Goal: Transaction & Acquisition: Subscribe to service/newsletter

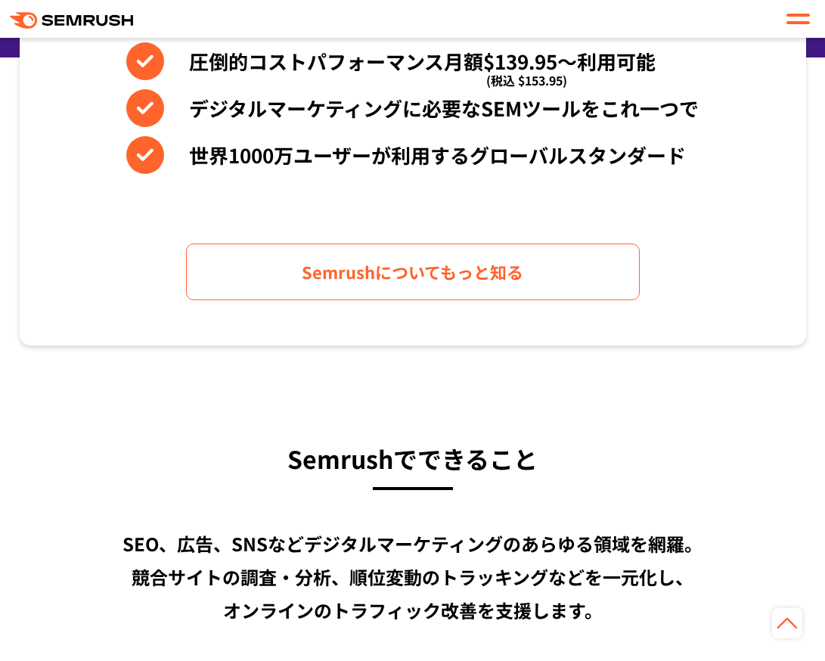
scroll to position [978, 0]
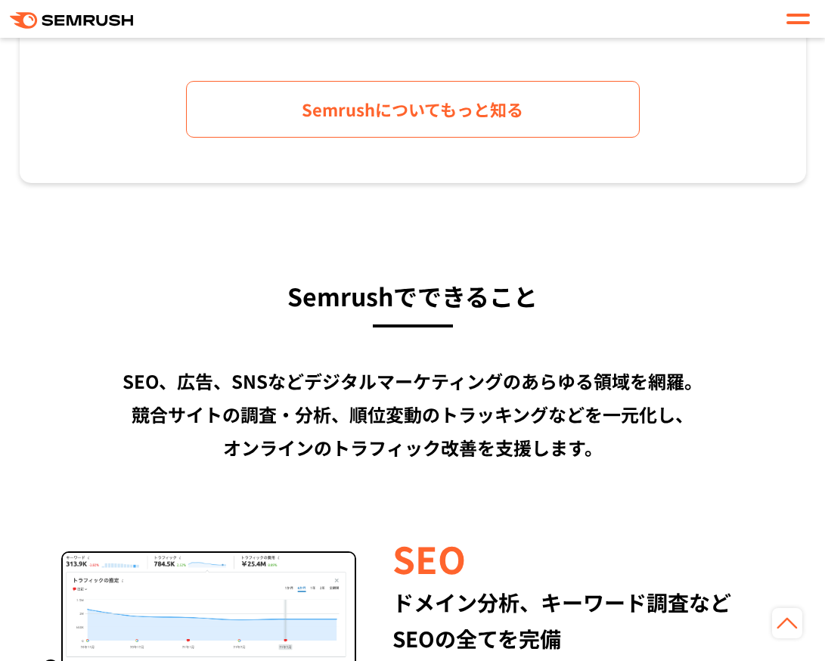
click at [797, 20] on div at bounding box center [798, 19] width 23 height 18
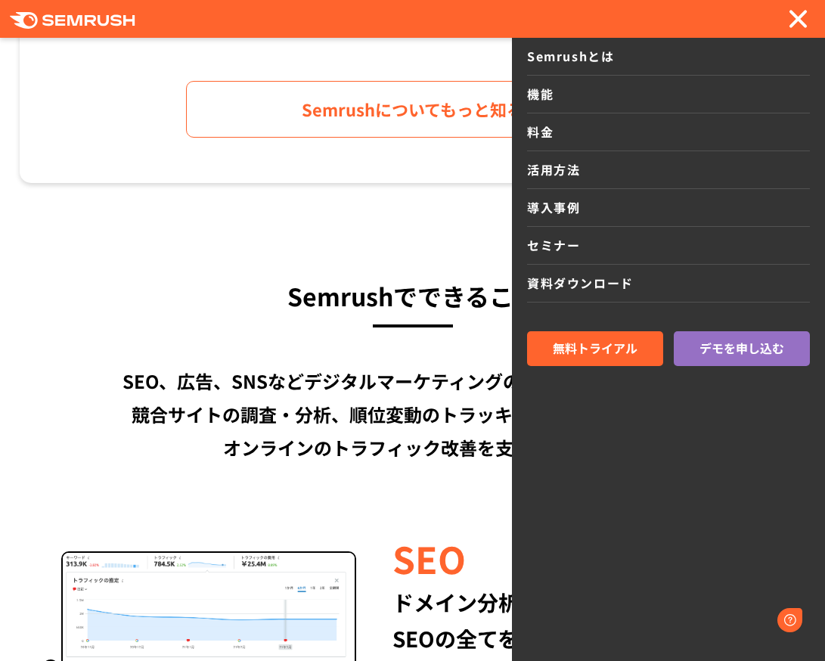
scroll to position [0, 0]
click at [569, 136] on link "料金" at bounding box center [668, 132] width 283 height 38
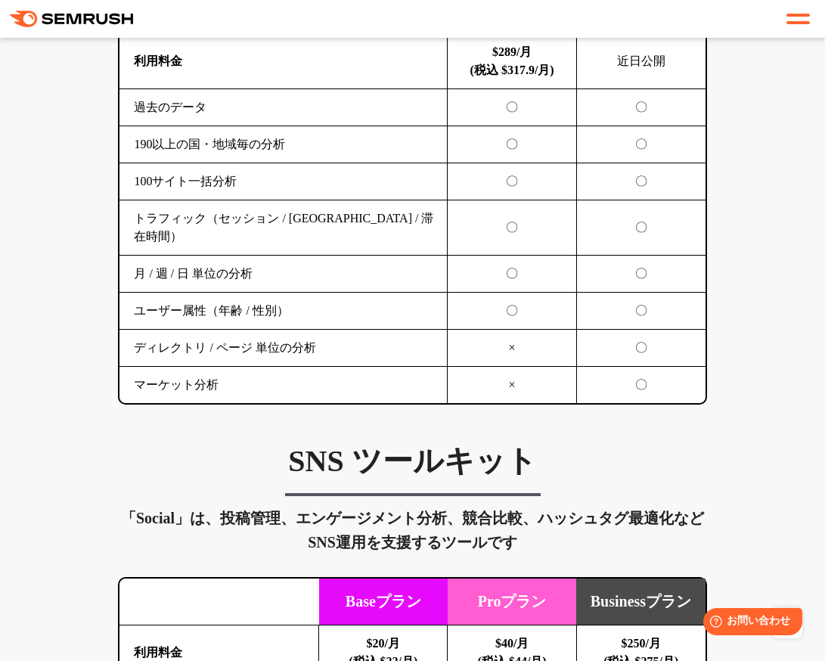
scroll to position [2996, 0]
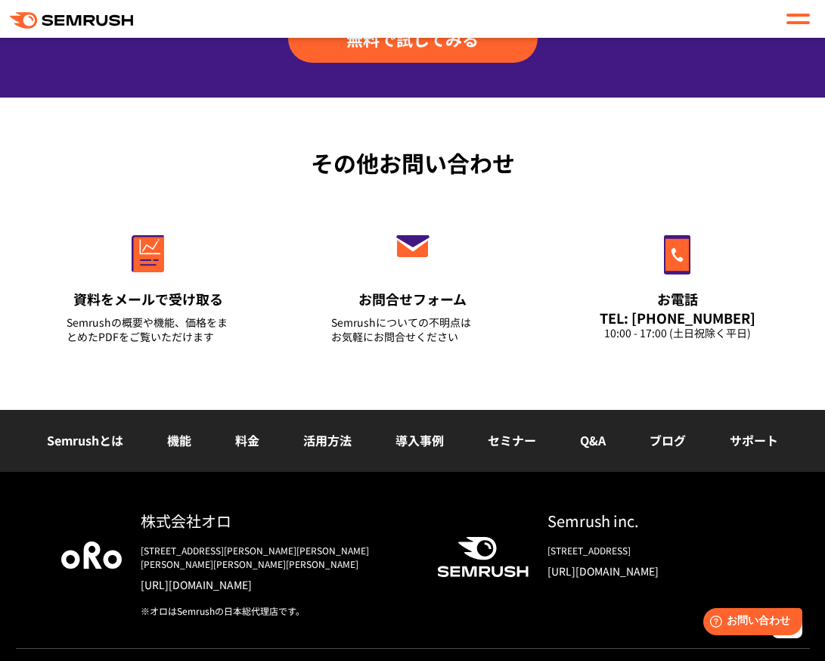
scroll to position [5841, 0]
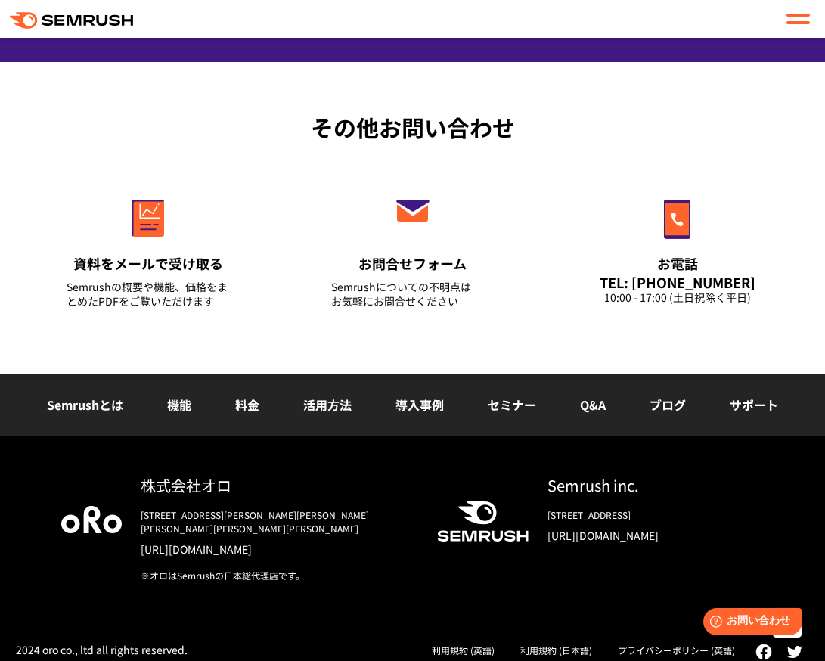
click at [265, 404] on li "料金" at bounding box center [247, 406] width 68 height 20
click at [244, 405] on link "料金" at bounding box center [247, 405] width 24 height 18
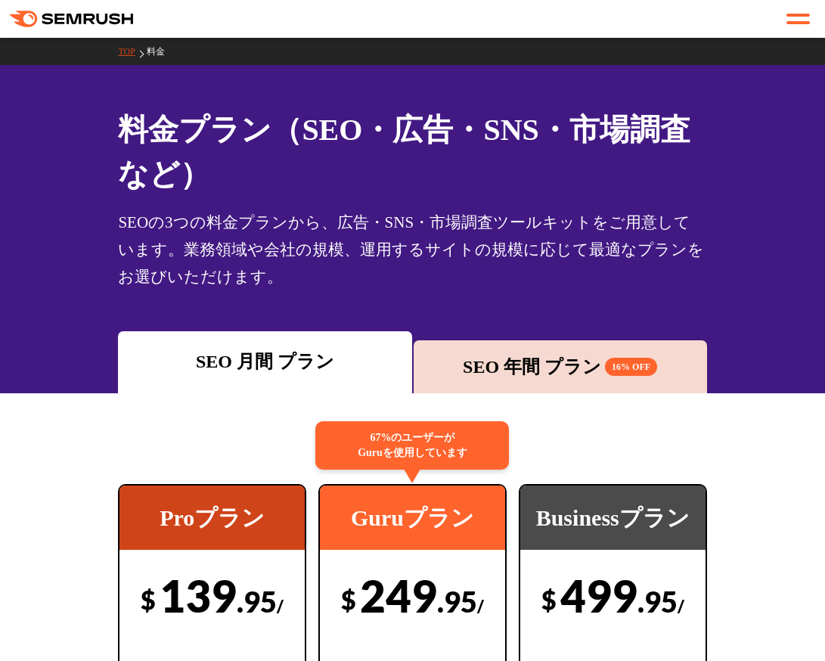
click at [565, 375] on div "SEO 年間 プラン 16% OFF" at bounding box center [560, 366] width 278 height 27
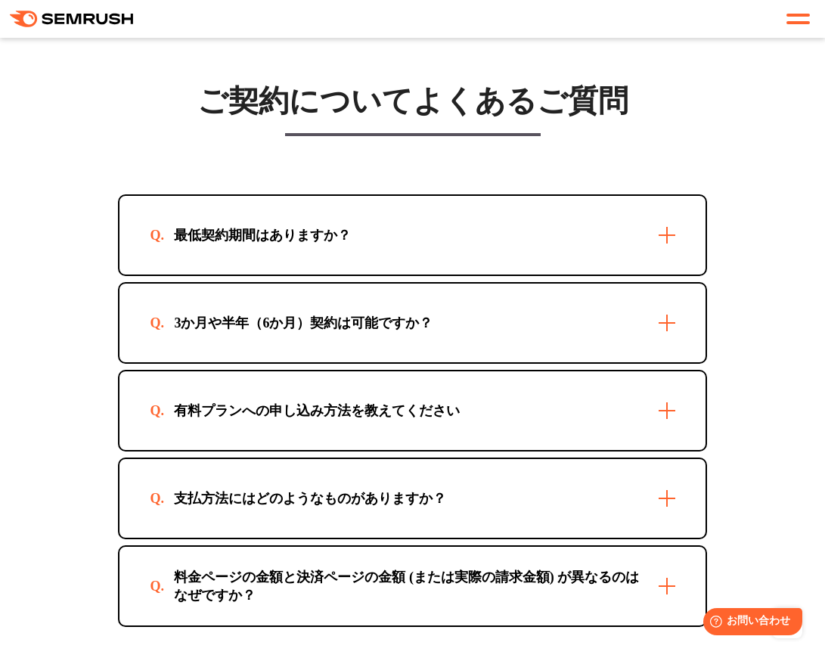
scroll to position [4883, 0]
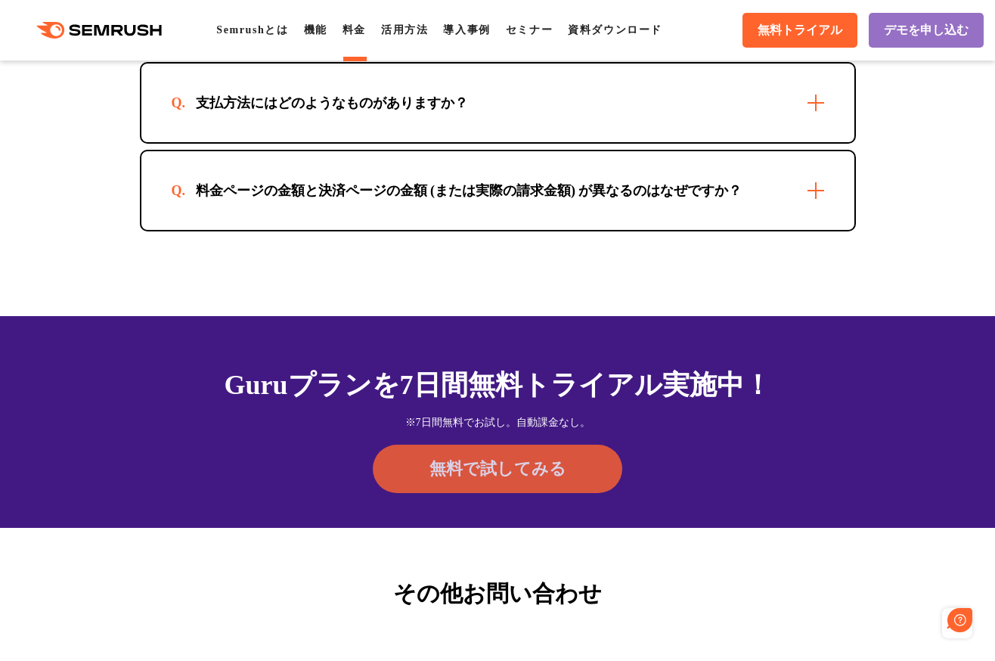
click at [510, 480] on span "無料で試してみる" at bounding box center [498, 469] width 137 height 23
